Goal: Find specific page/section: Find specific page/section

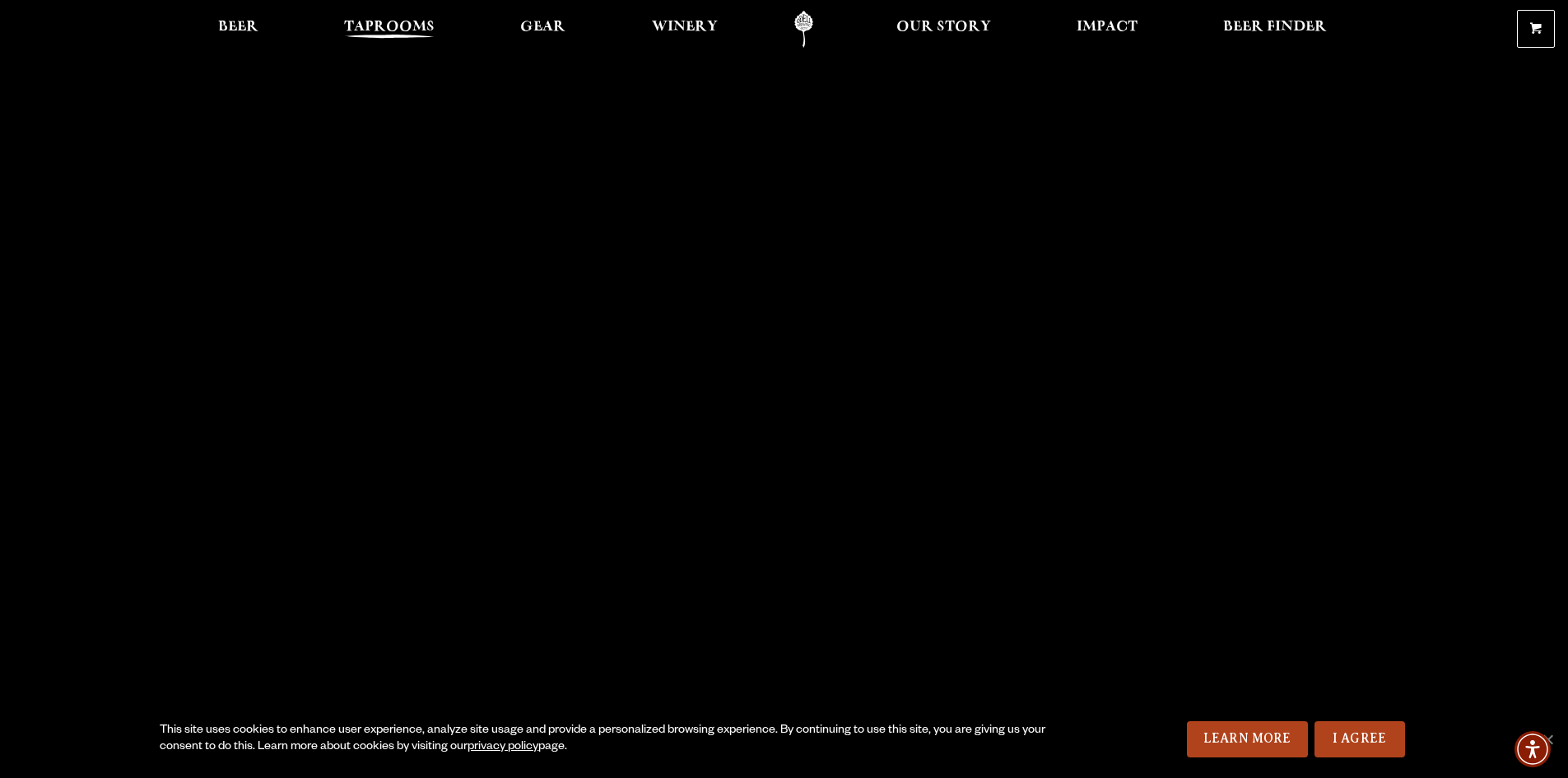
click at [403, 25] on span "Taprooms" at bounding box center [389, 27] width 90 height 13
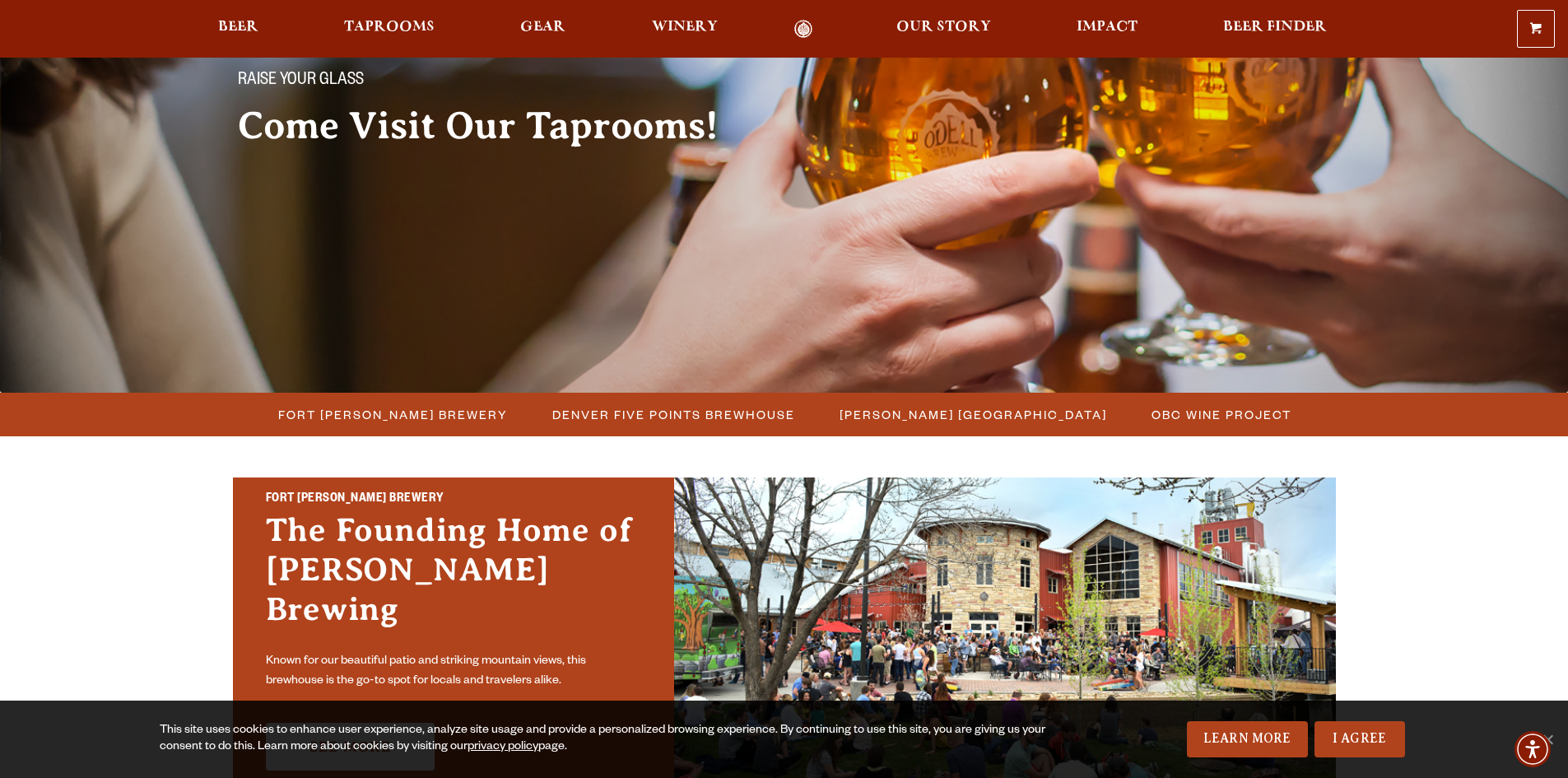
scroll to position [164, 0]
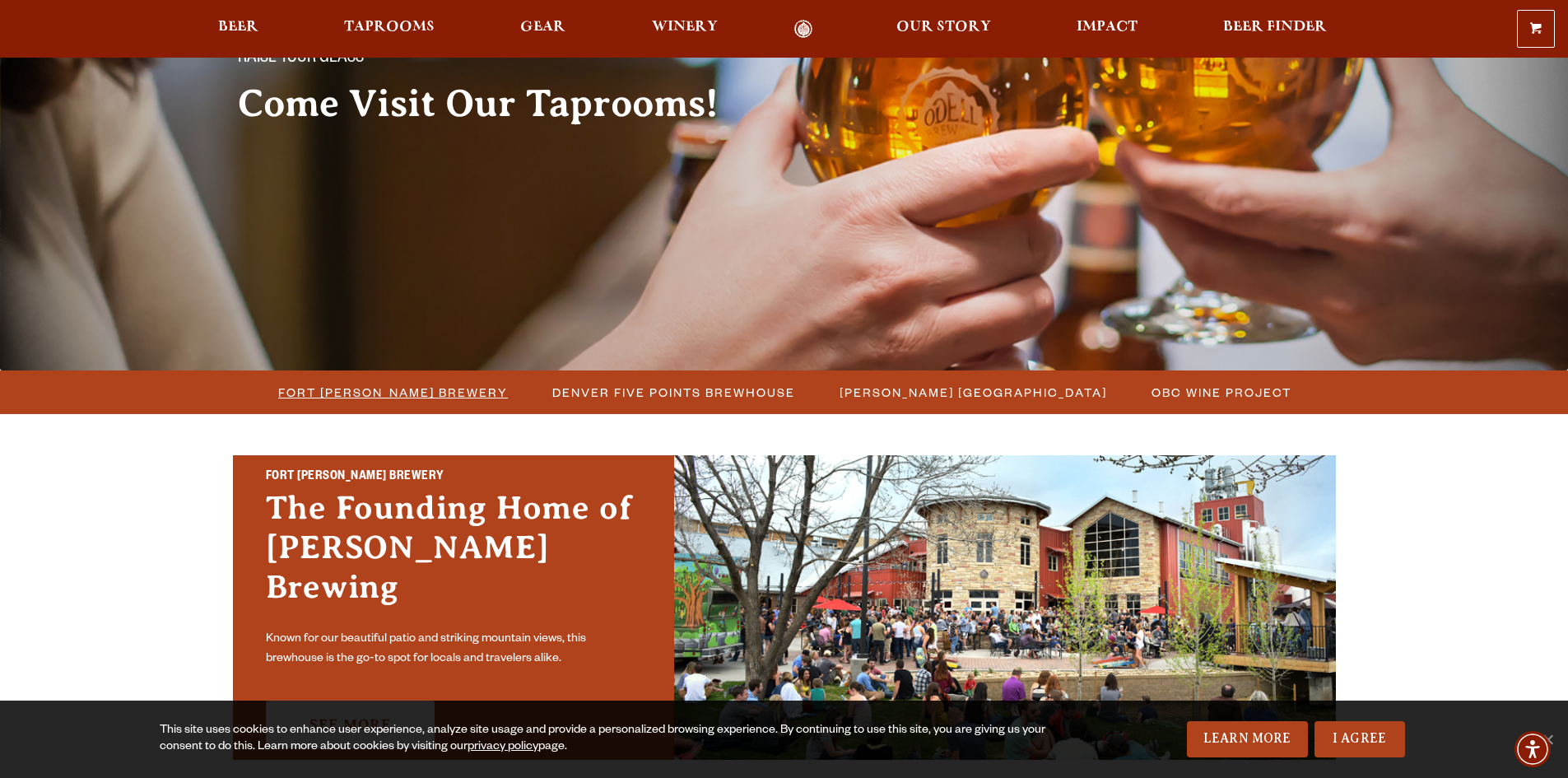
click at [419, 398] on span "Fort [PERSON_NAME] Brewery" at bounding box center [393, 392] width 230 height 24
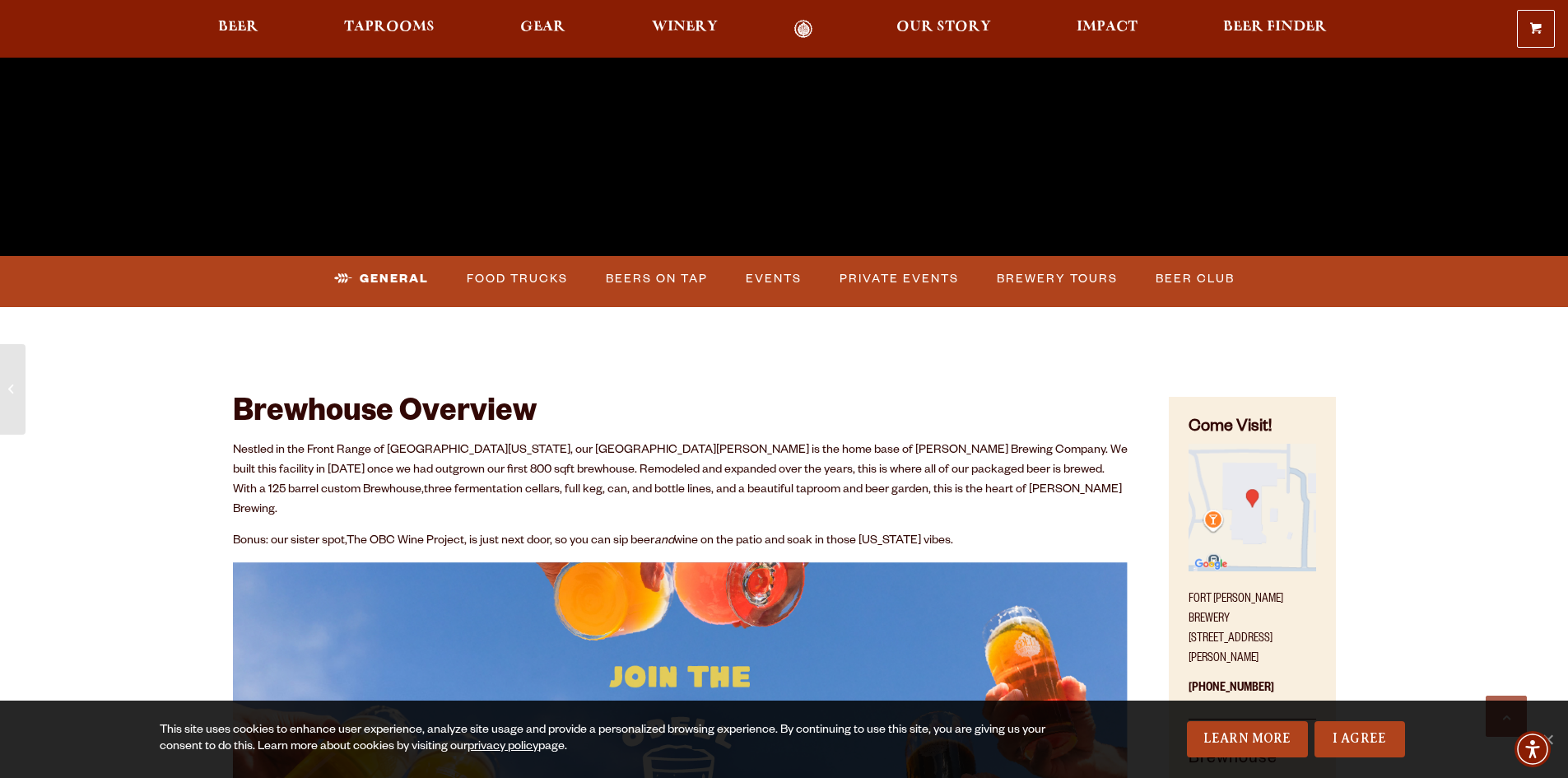
scroll to position [576, 0]
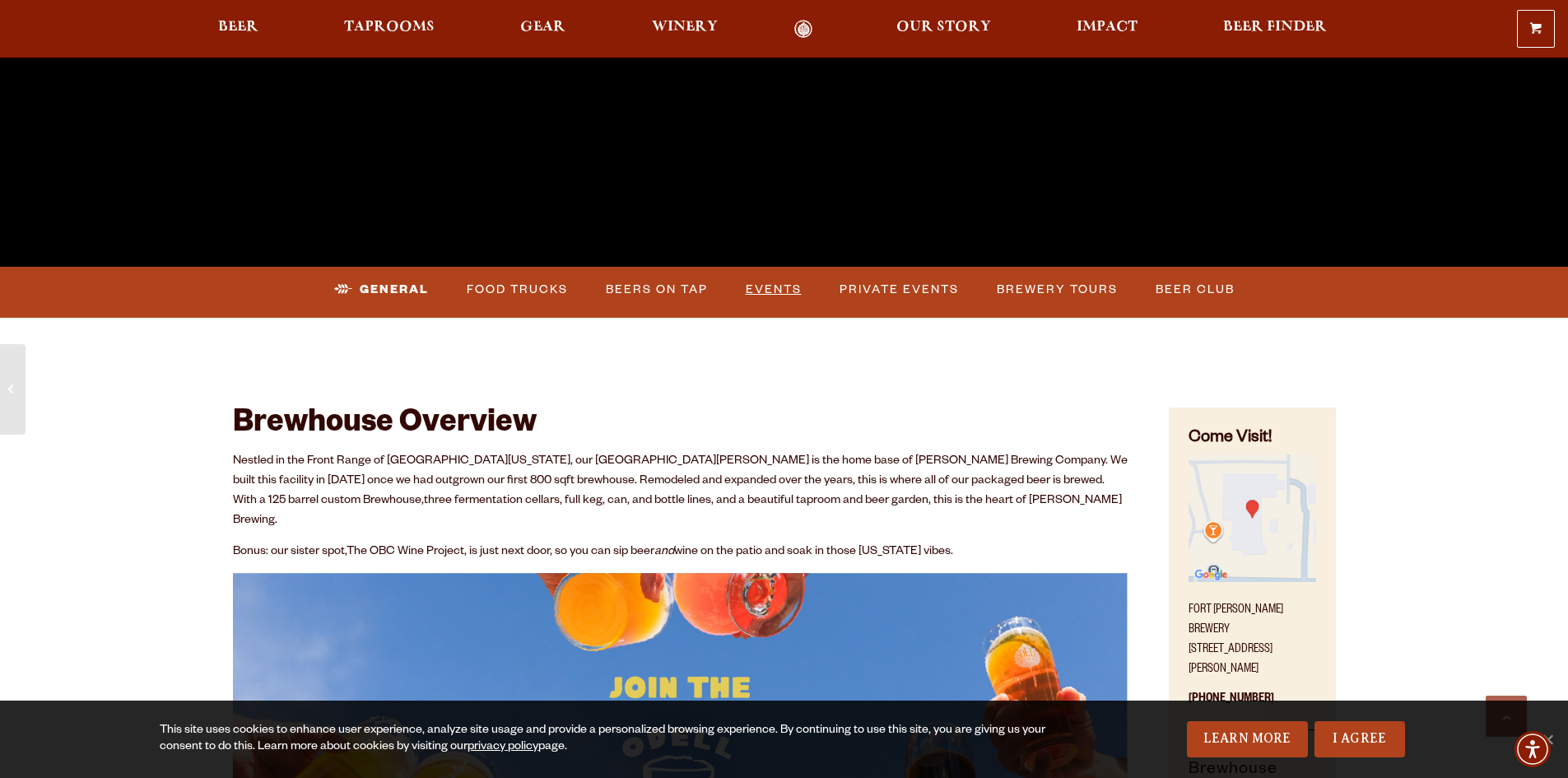
click at [787, 286] on link "Events" at bounding box center [774, 290] width 69 height 38
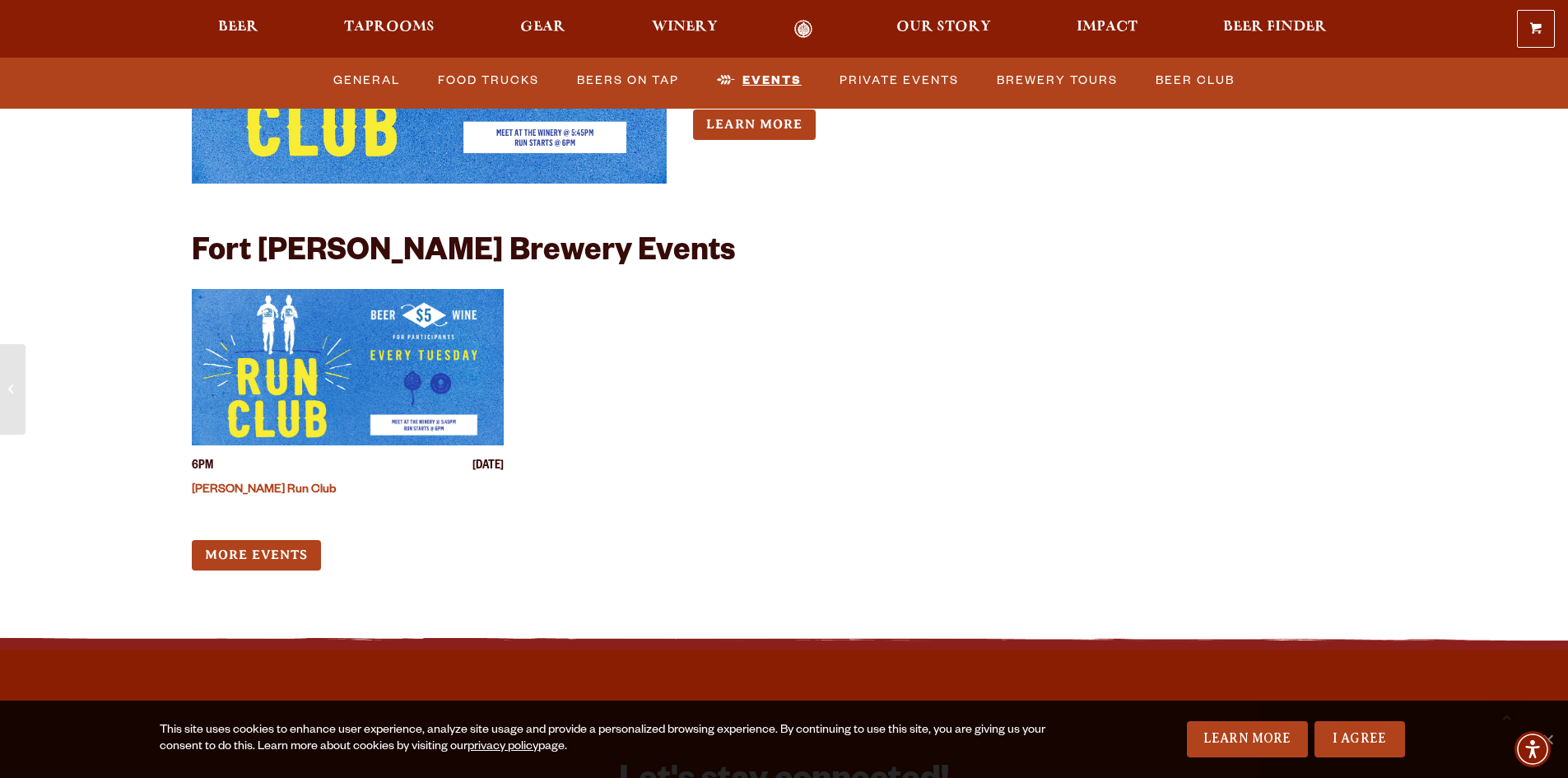
scroll to position [6635, 0]
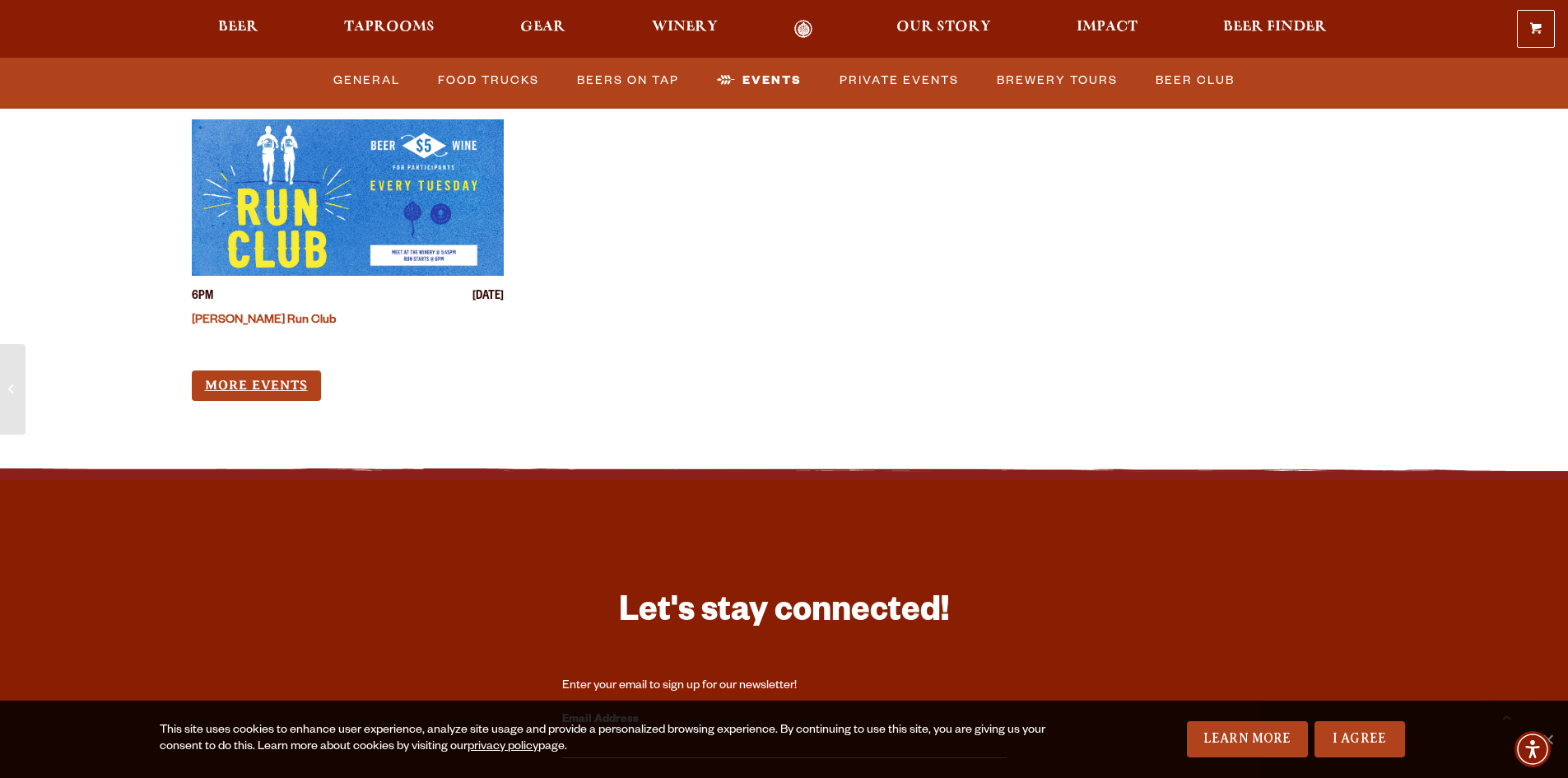
click at [263, 370] on link "More Events" at bounding box center [256, 385] width 130 height 31
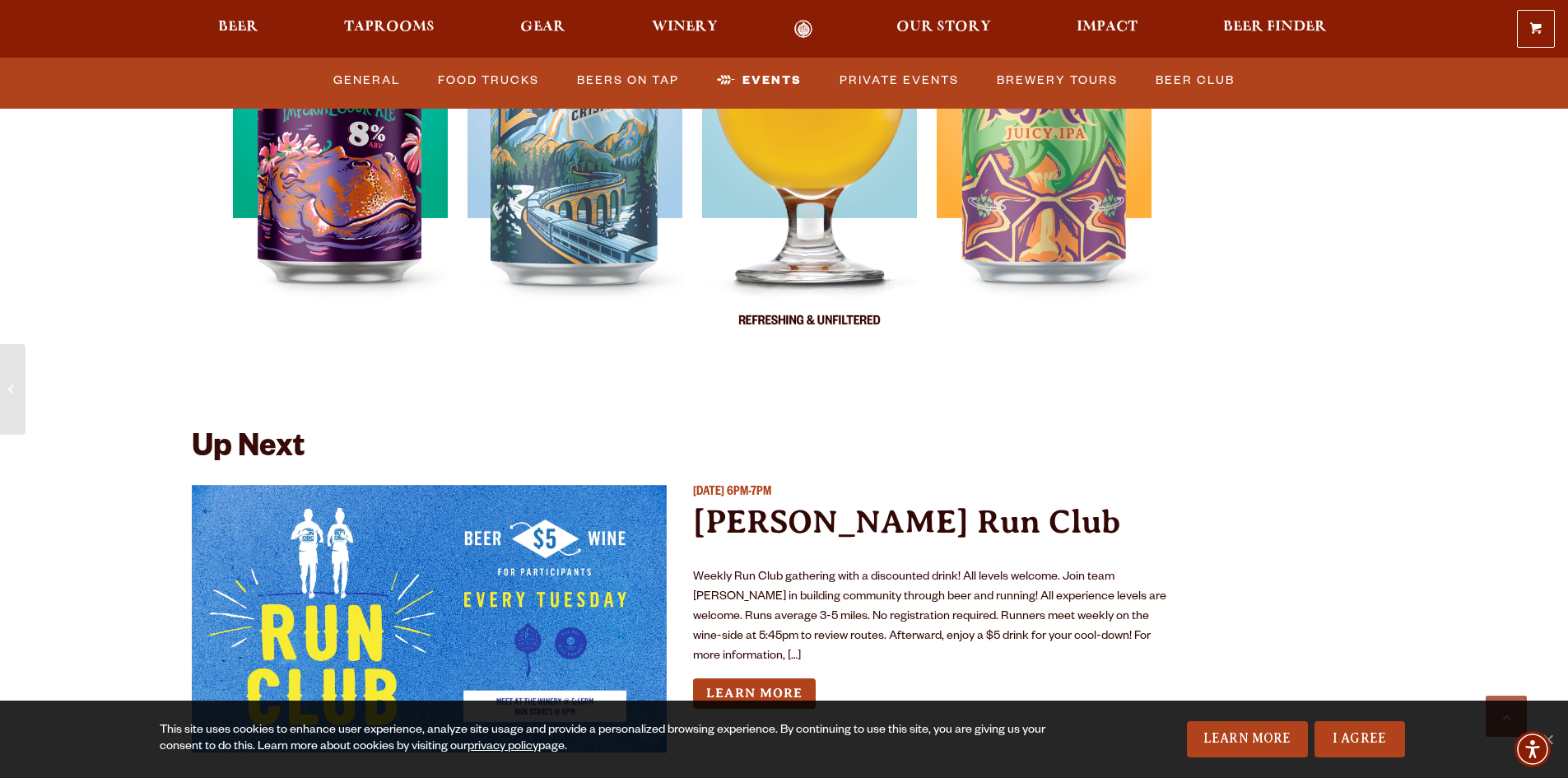
scroll to position [5565, 0]
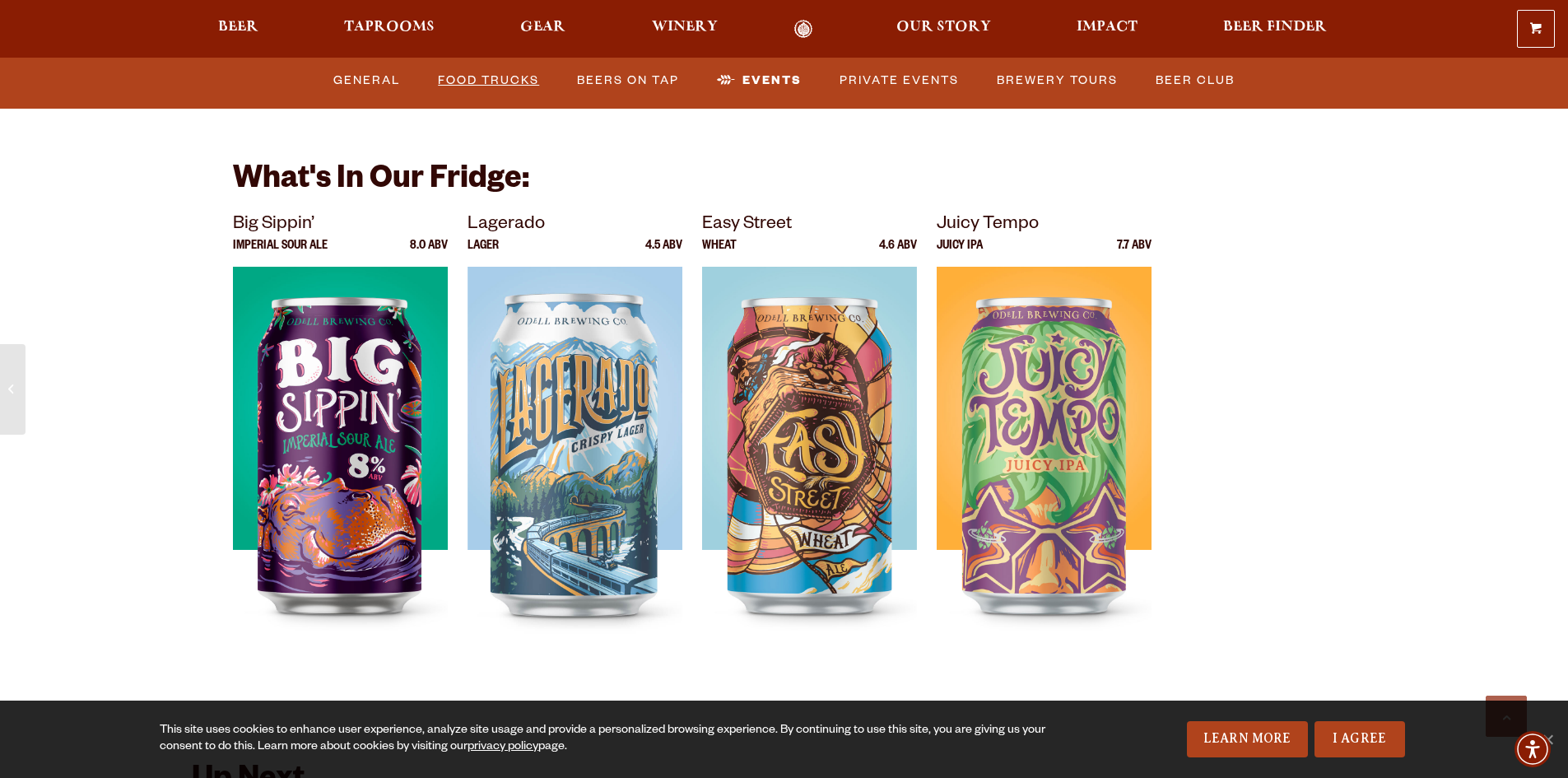
click at [495, 79] on link "Food Trucks" at bounding box center [489, 80] width 115 height 38
click at [496, 75] on link "Food Trucks" at bounding box center [504, 80] width 145 height 38
click at [1351, 737] on link "I Agree" at bounding box center [1359, 738] width 90 height 37
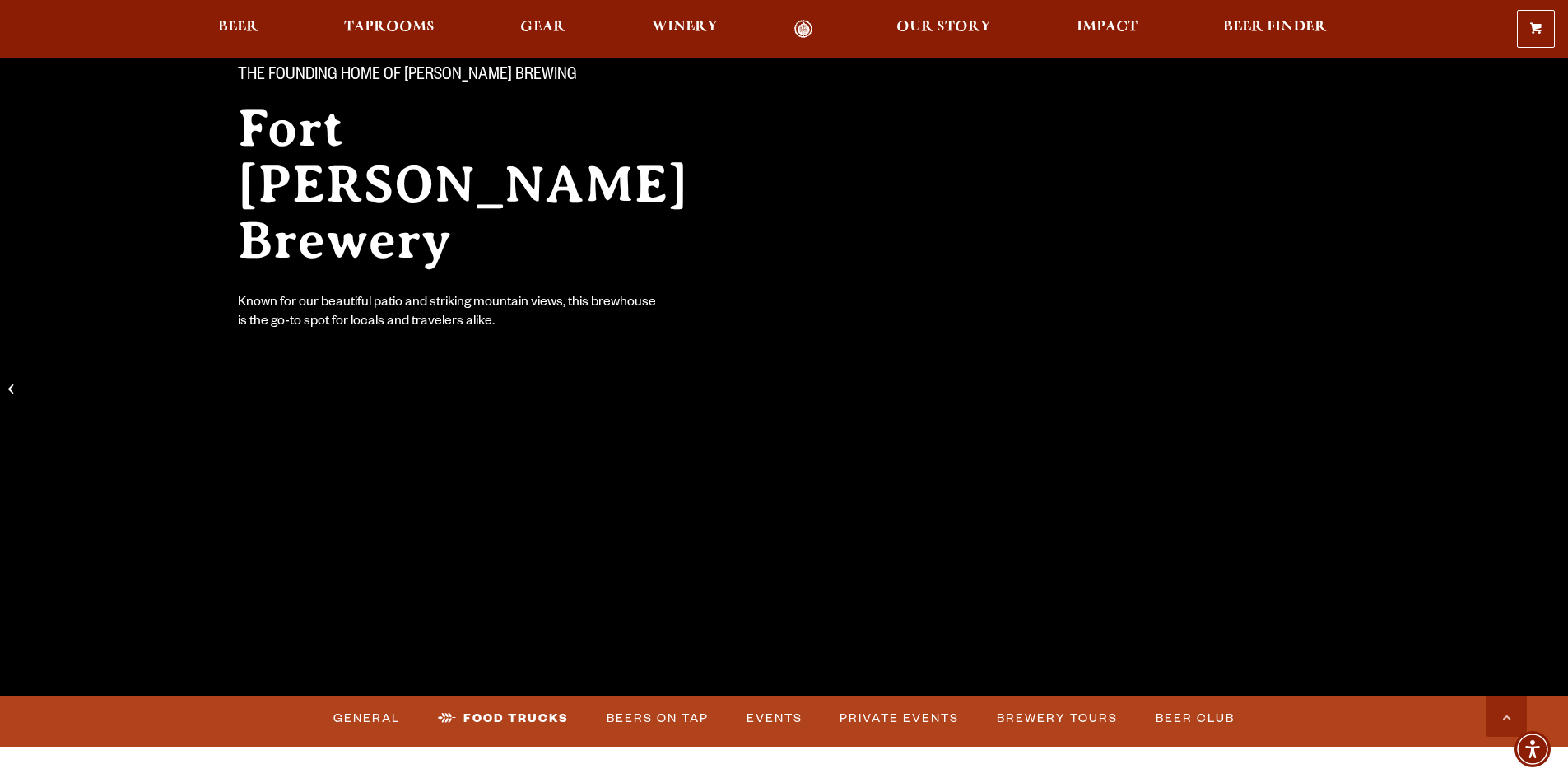
scroll to position [134, 0]
